Goal: Information Seeking & Learning: Learn about a topic

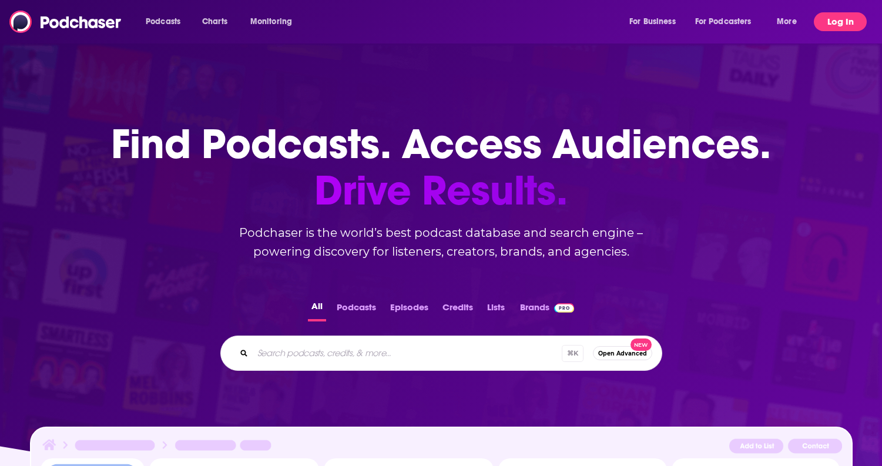
click at [829, 20] on button "Log In" at bounding box center [839, 21] width 53 height 19
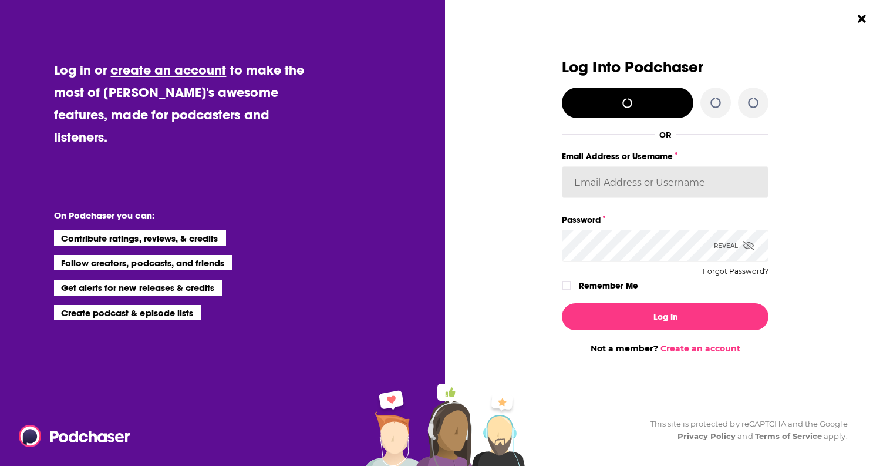
type input "jnewton"
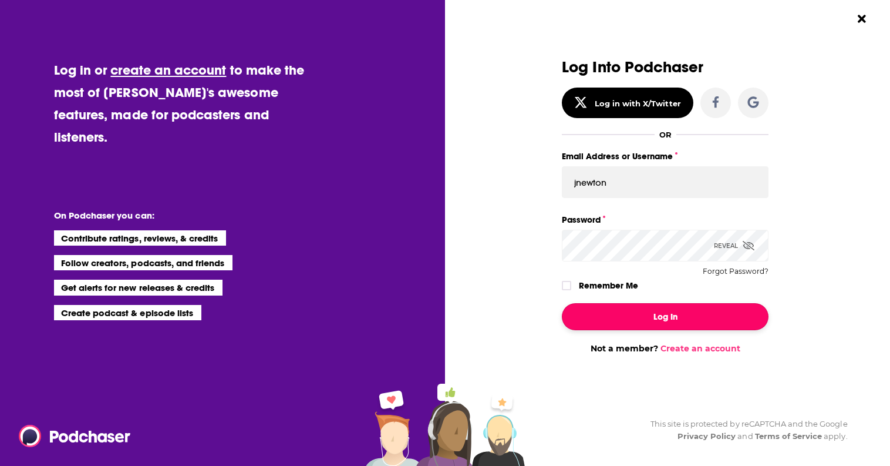
click at [634, 325] on button "Log In" at bounding box center [665, 316] width 207 height 27
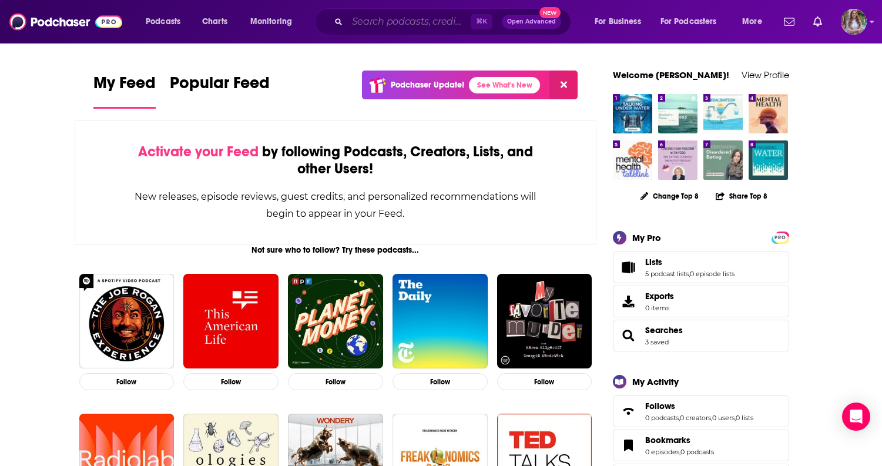
click at [416, 22] on input "Search podcasts, credits, & more..." at bounding box center [408, 21] width 123 height 19
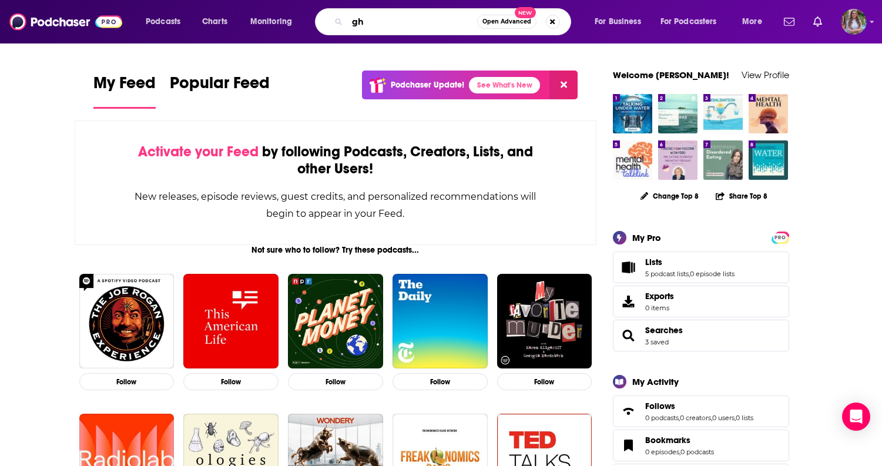
type input "g"
type input "the water online show"
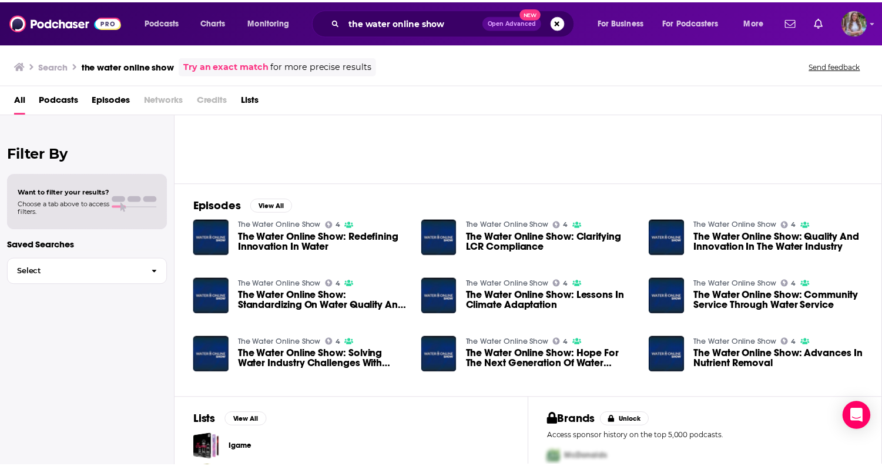
scroll to position [106, 0]
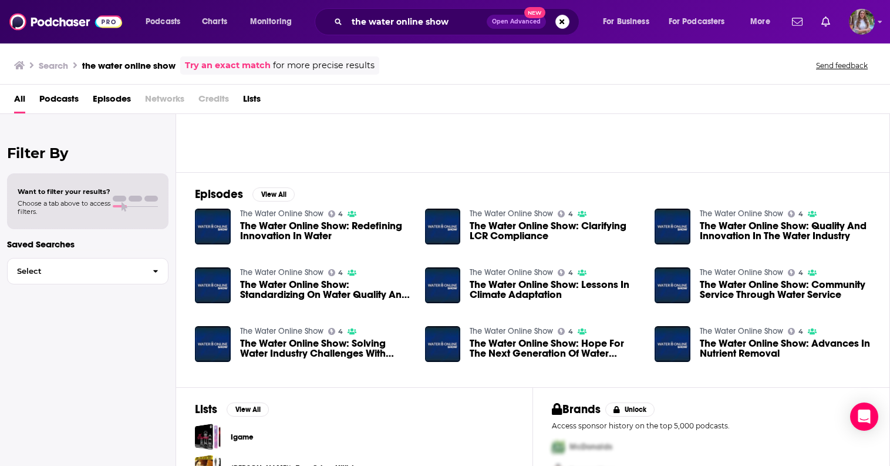
click at [260, 222] on span "The Water Online Show: Redefining Innovation In Water" at bounding box center [325, 231] width 171 height 20
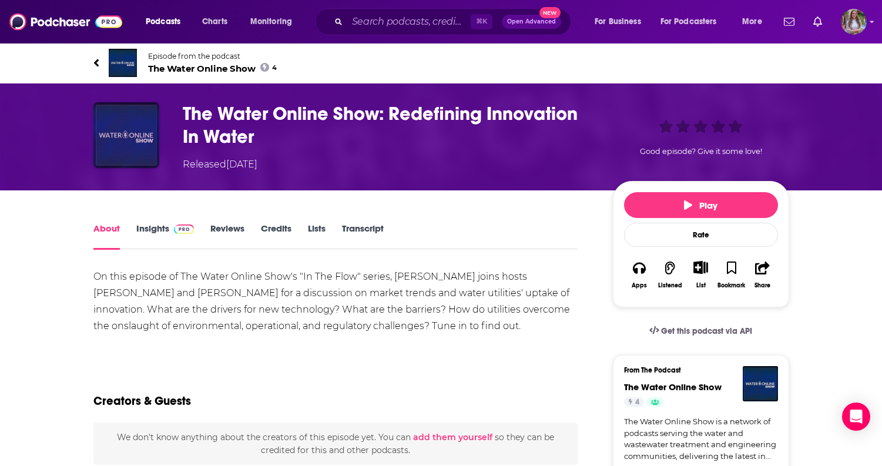
click at [113, 124] on img "The Water Online Show: Redefining Innovation In Water" at bounding box center [126, 135] width 66 height 66
click at [408, 120] on h1 "The Water Online Show: Redefining Innovation In Water" at bounding box center [388, 125] width 411 height 46
click at [167, 228] on link "Insights" at bounding box center [165, 236] width 58 height 27
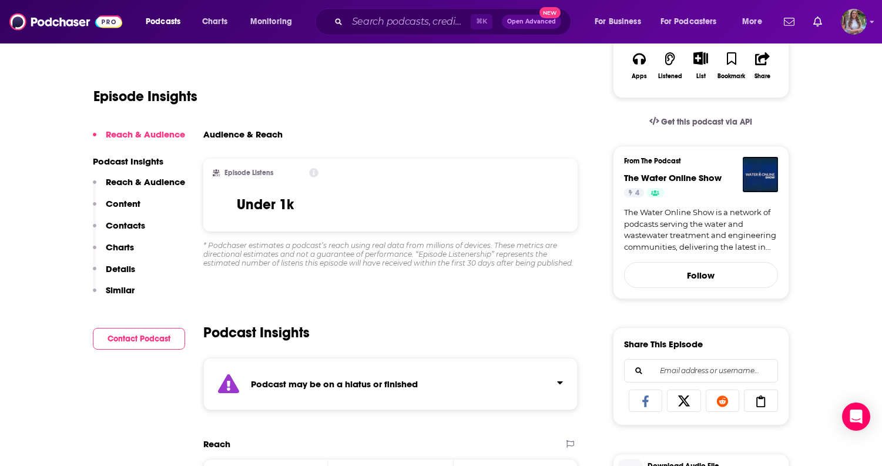
scroll to position [216, 0]
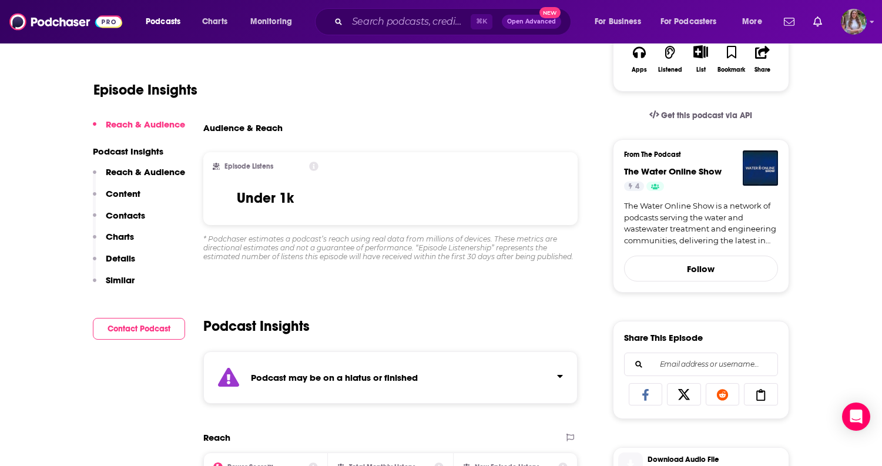
click at [165, 169] on p "Reach & Audience" at bounding box center [145, 171] width 79 height 11
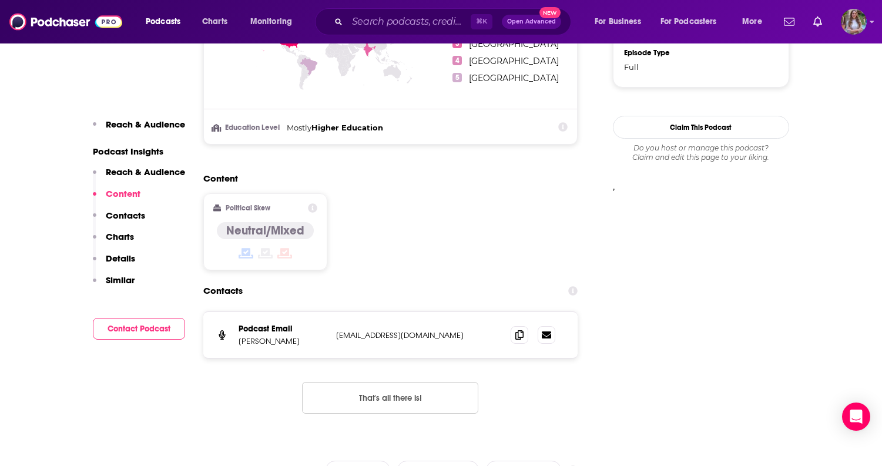
scroll to position [903, 0]
